Goal: Book appointment/travel/reservation

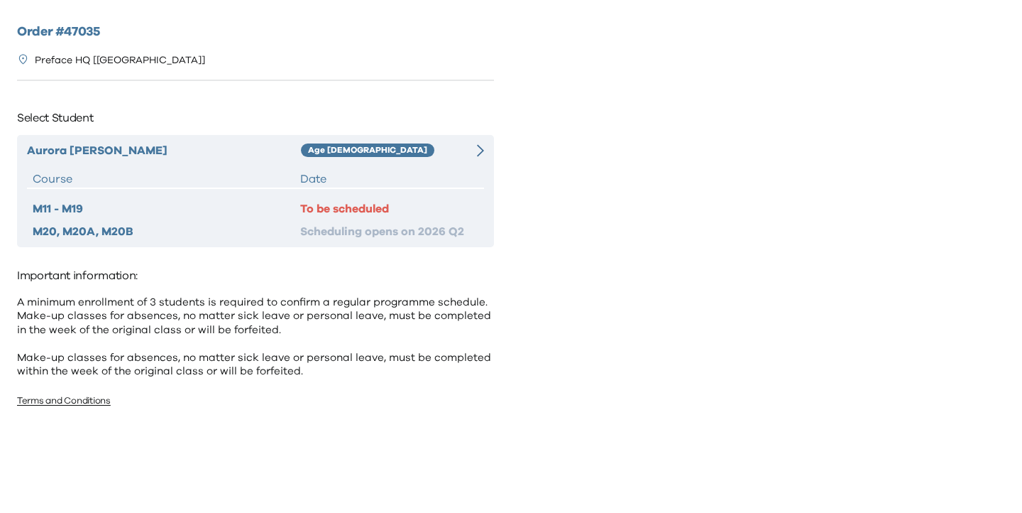
click at [432, 173] on div "Date" at bounding box center [389, 178] width 178 height 17
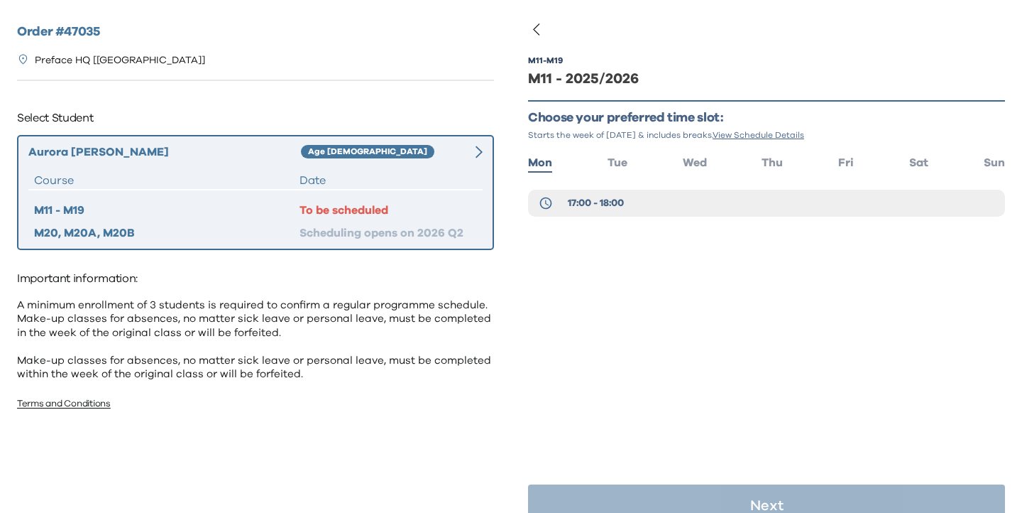
click at [907, 158] on ul "Mon Tue Wed Thu Fri Sat Sun" at bounding box center [766, 161] width 477 height 21
click at [915, 158] on span "Sat" at bounding box center [918, 162] width 19 height 11
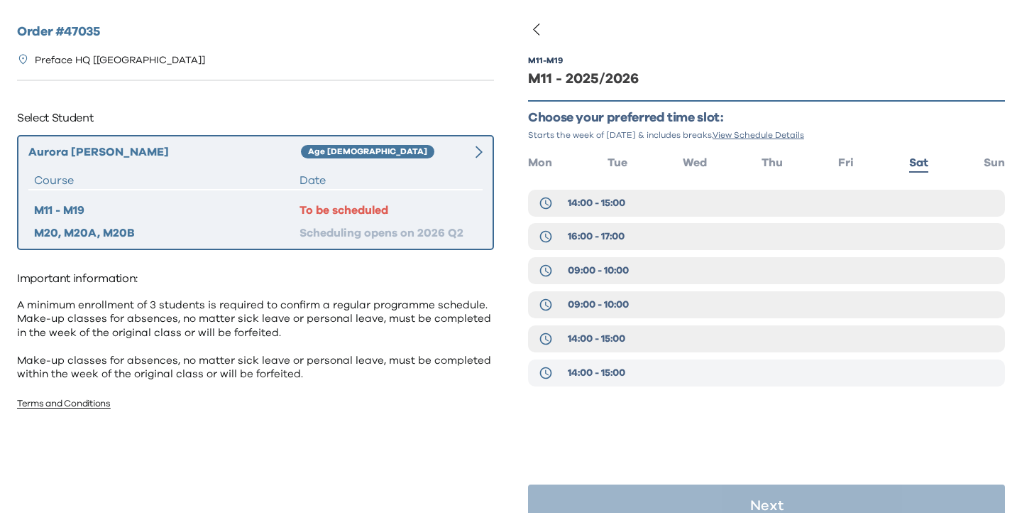
click at [613, 366] on span "14:00 - 15:00" at bounding box center [597, 373] width 58 height 14
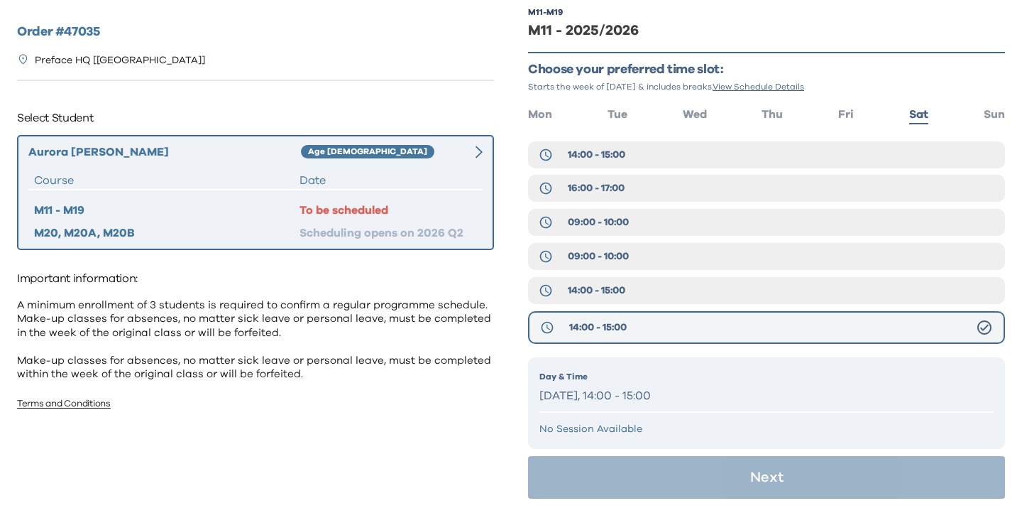
scroll to position [48, 0]
click at [582, 287] on span "14:00 - 15:00" at bounding box center [597, 290] width 58 height 14
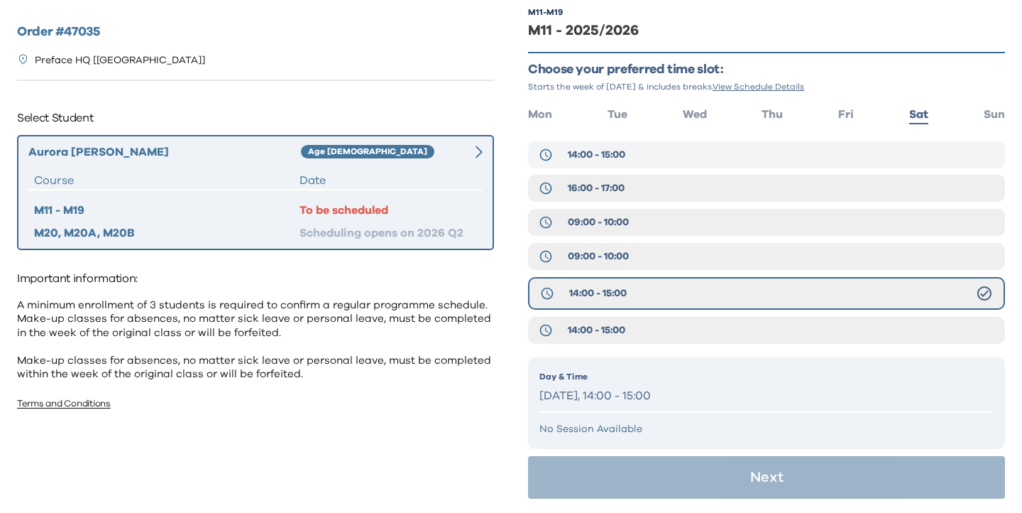
click at [583, 151] on span "14:00 - 15:00" at bounding box center [597, 155] width 58 height 14
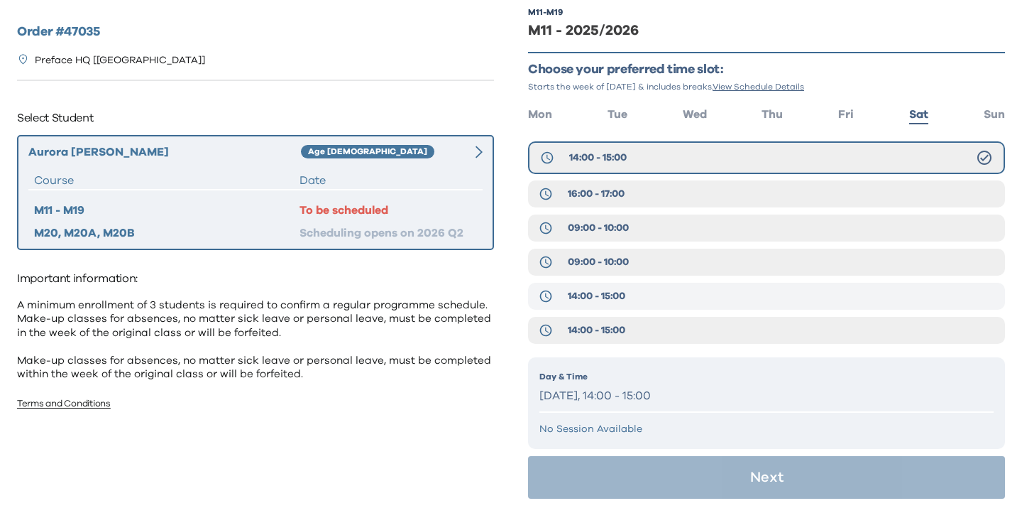
click at [618, 301] on span "14:00 - 15:00" at bounding box center [597, 296] width 58 height 14
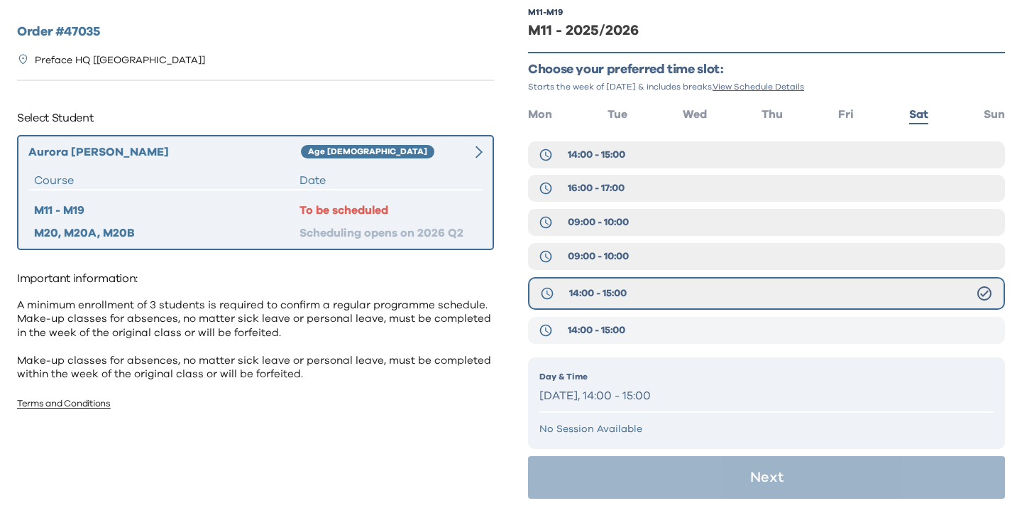
click at [620, 321] on button "14:00 - 15:00" at bounding box center [766, 330] width 477 height 27
